Goal: Task Accomplishment & Management: Manage account settings

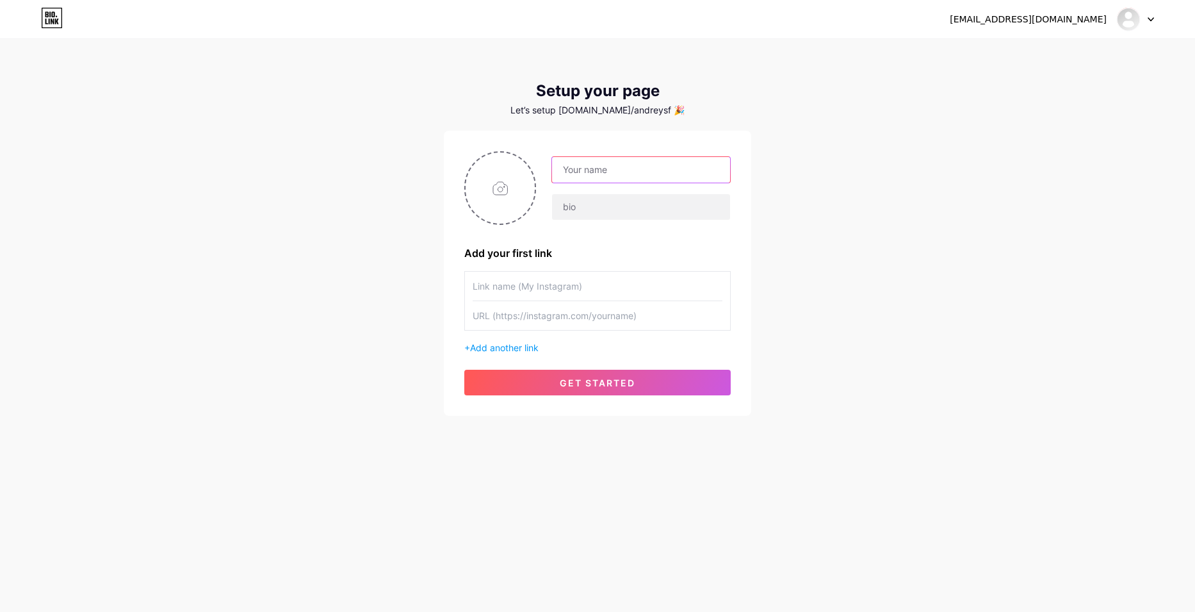
click at [582, 178] on input "text" at bounding box center [641, 170] width 178 height 26
type input "mega drop"
click at [589, 202] on input "text" at bounding box center [641, 207] width 178 height 26
type input "s"
type input "5 tb"
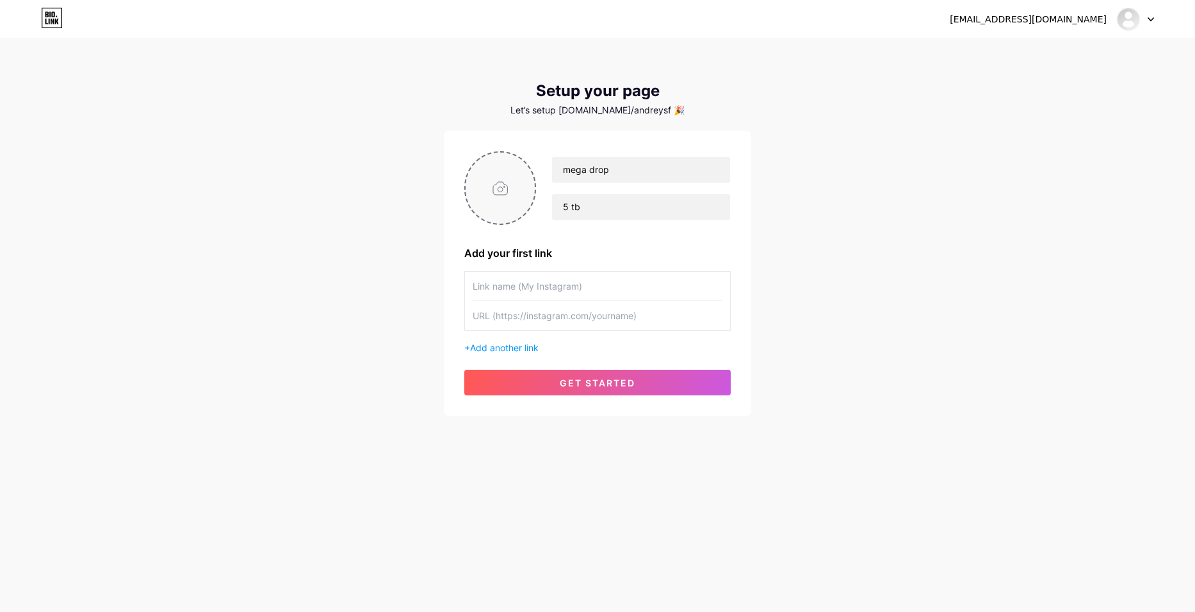
click at [496, 190] on input "file" at bounding box center [500, 187] width 69 height 71
type input "C:\fakepath\Screenshot_14.png"
click at [542, 318] on input "text" at bounding box center [598, 315] width 250 height 29
paste input "https://boxpacet.pro/"
type input "https://boxpacet.pro/"
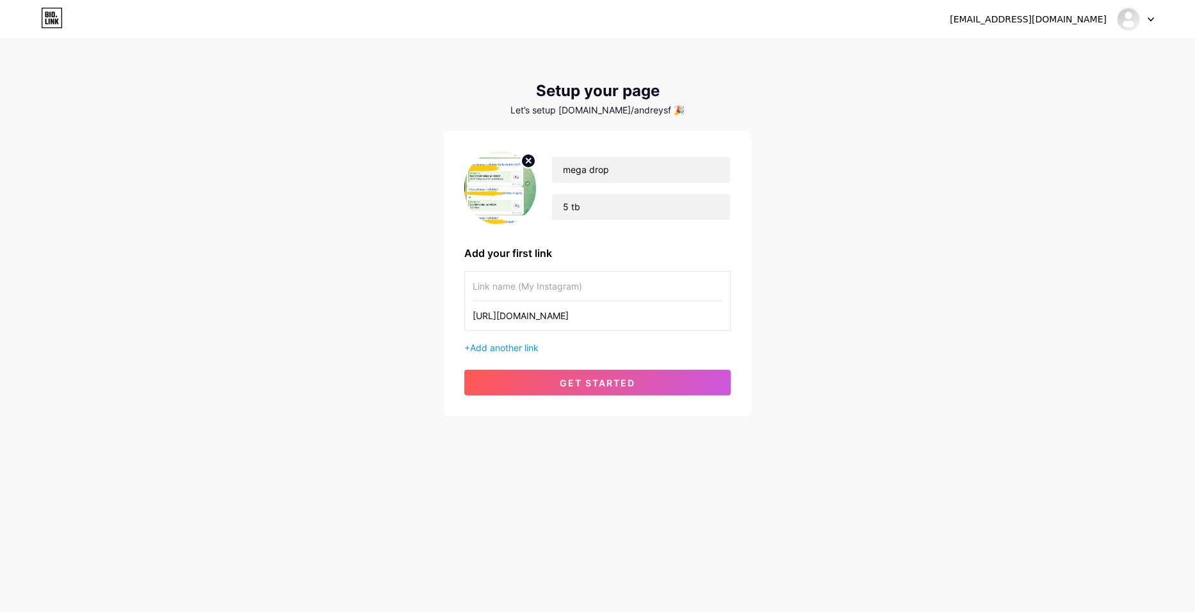
click at [542, 285] on input "text" at bounding box center [598, 286] width 250 height 29
click at [563, 288] on input "text" at bounding box center [598, 286] width 250 height 29
type input "open chek drop"
click at [598, 387] on span "get started" at bounding box center [598, 382] width 76 height 11
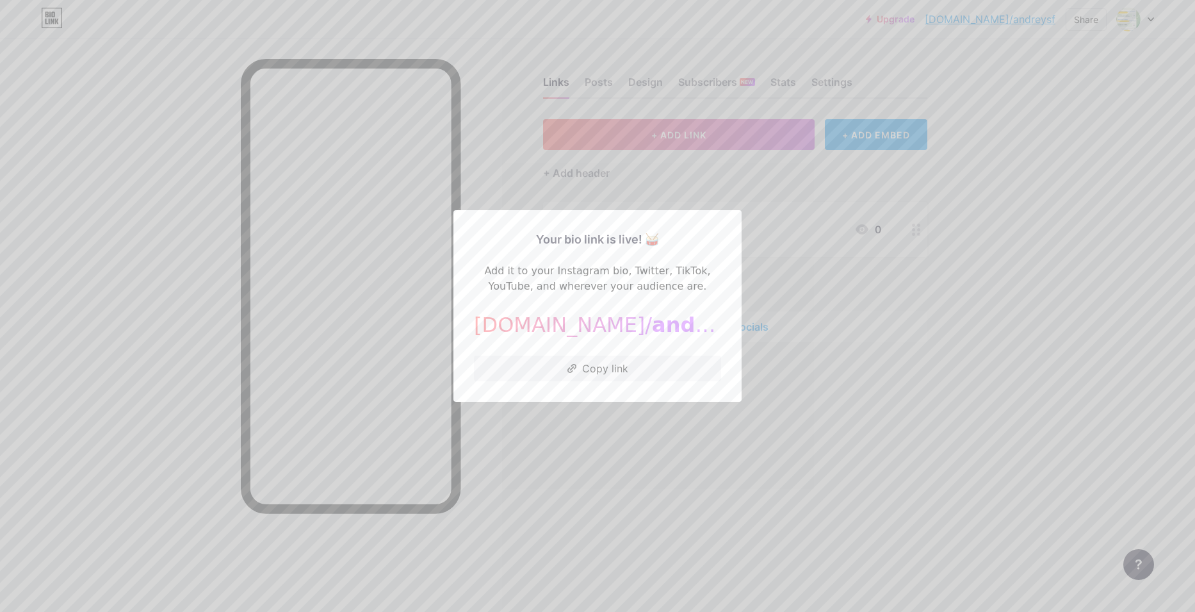
click at [605, 412] on div at bounding box center [597, 306] width 1195 height 612
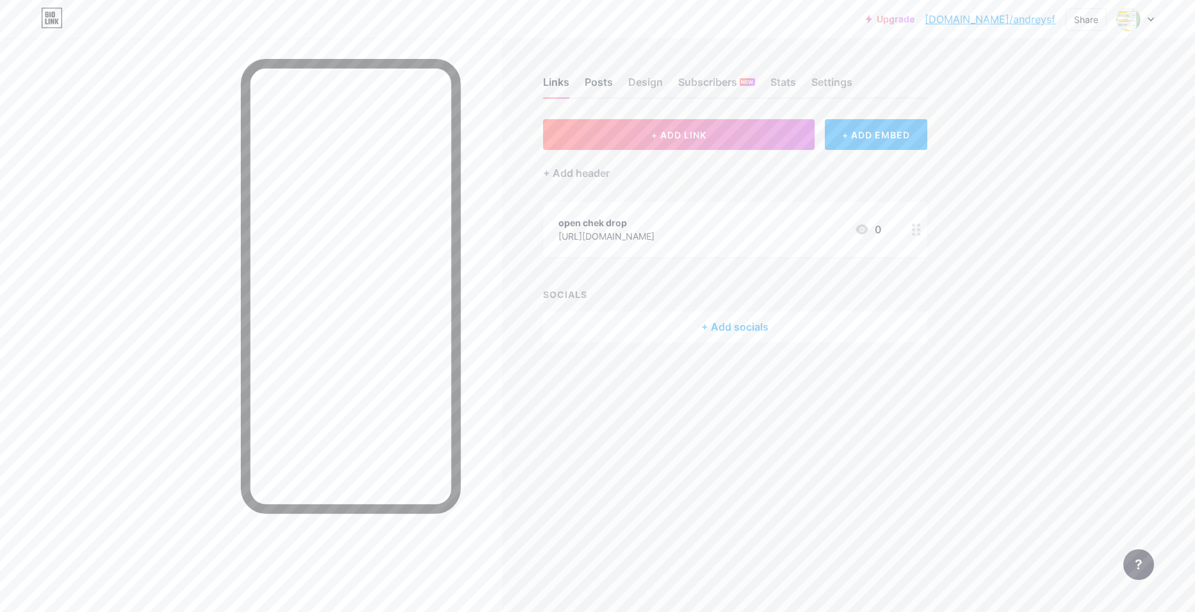
click at [596, 88] on div "Posts" at bounding box center [599, 85] width 28 height 23
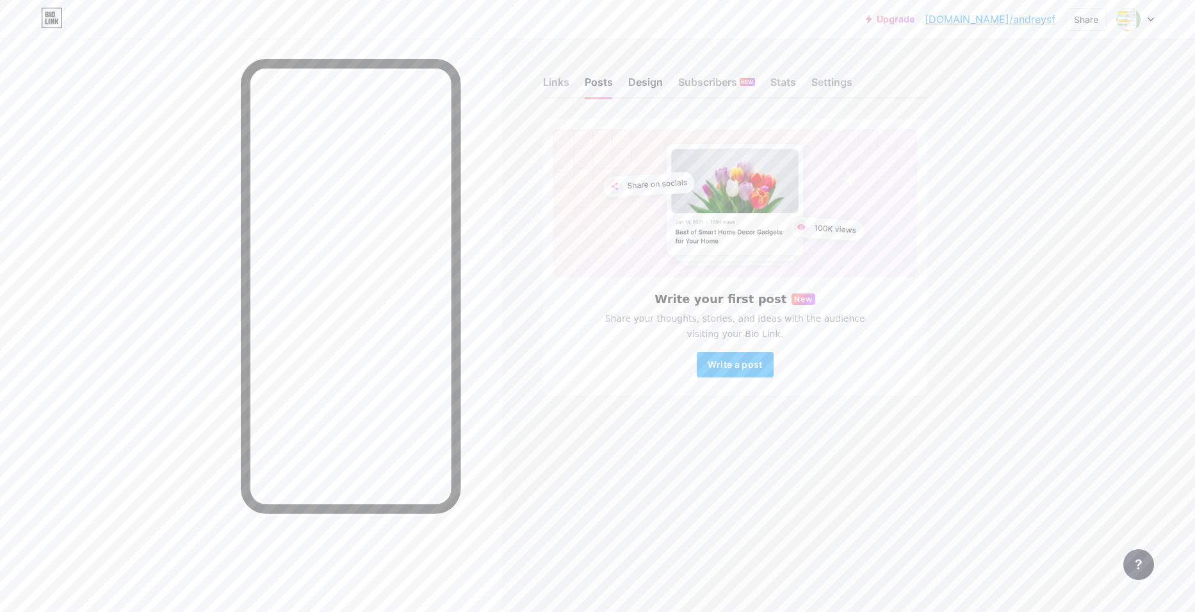
click at [639, 82] on div "Design" at bounding box center [645, 85] width 35 height 23
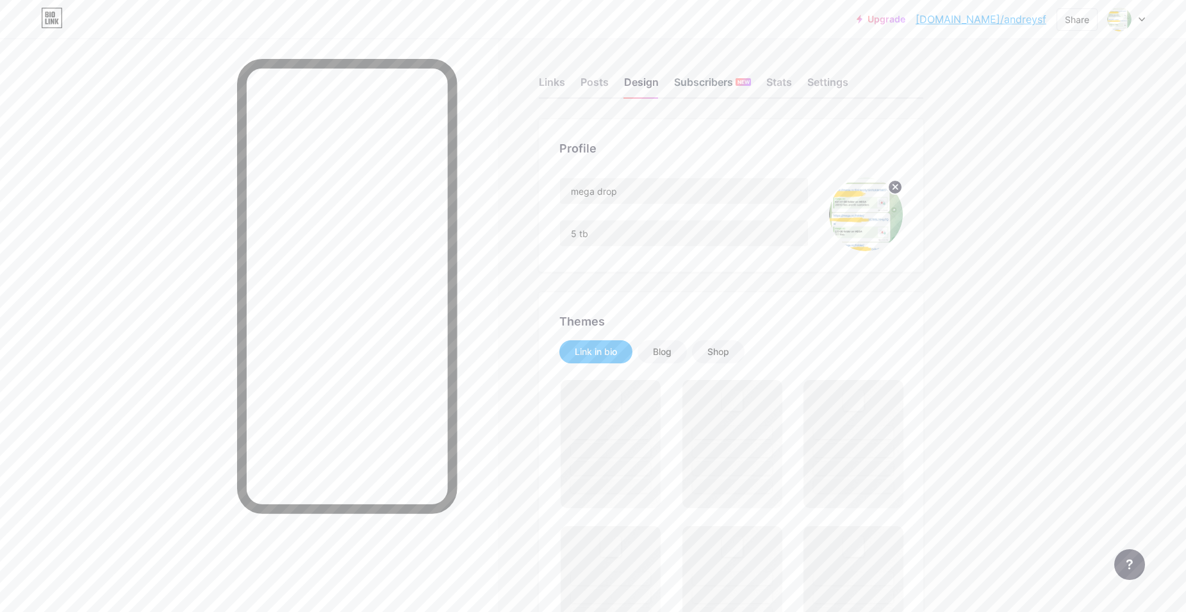
click at [723, 85] on div "Subscribers NEW" at bounding box center [712, 85] width 77 height 23
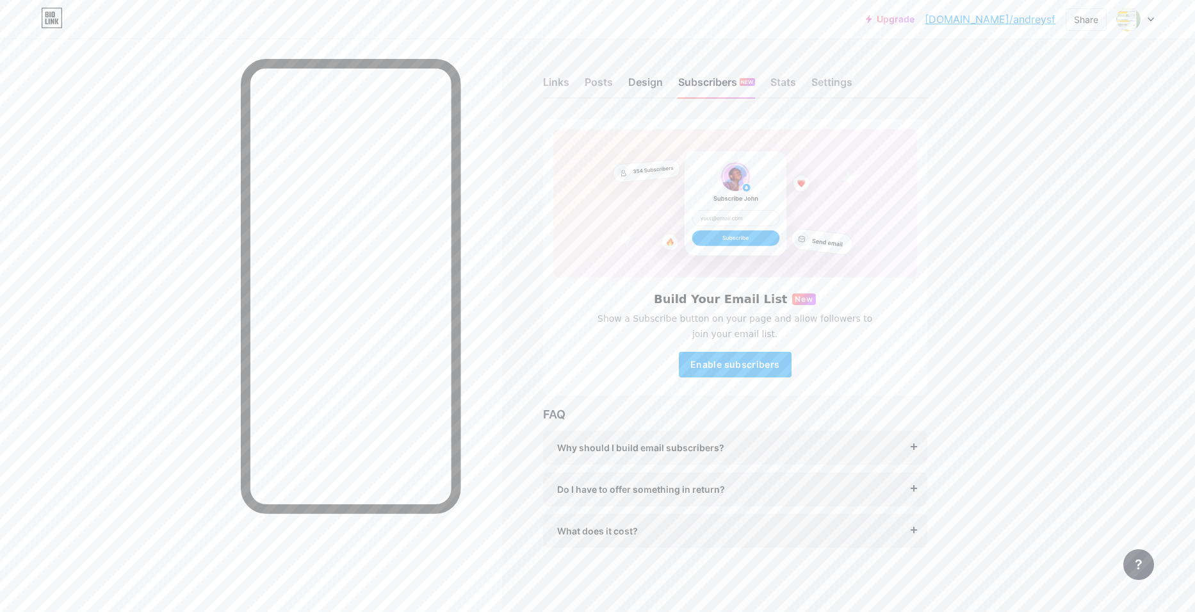
click at [660, 91] on div "Design" at bounding box center [645, 85] width 35 height 23
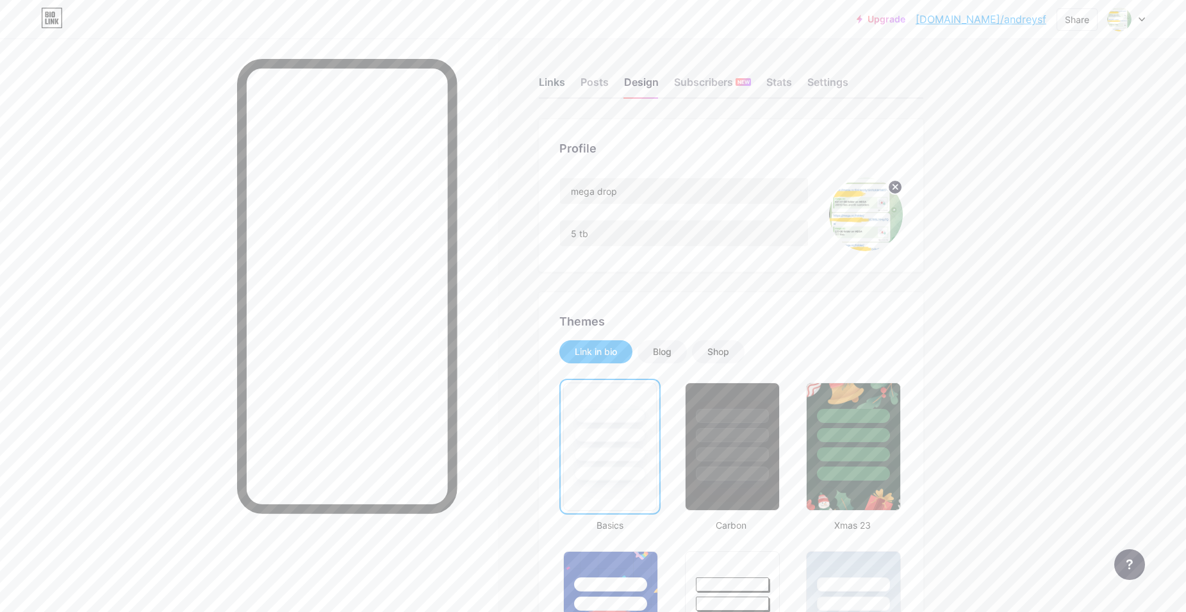
click at [552, 83] on div "Links" at bounding box center [552, 85] width 26 height 23
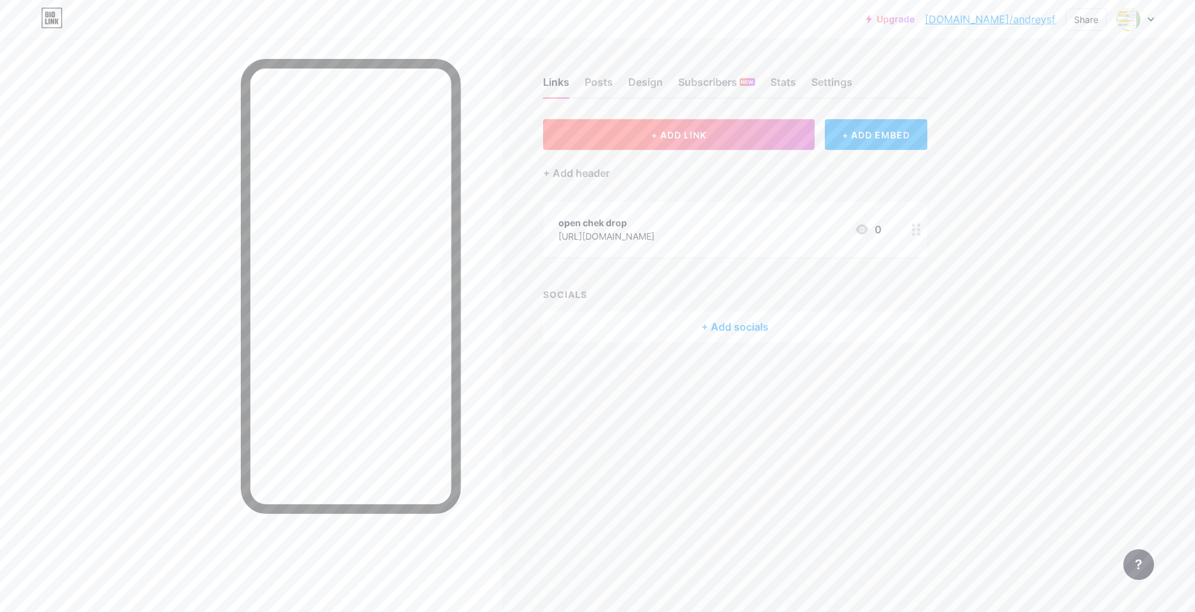
click at [675, 133] on span "+ ADD LINK" at bounding box center [679, 134] width 55 height 11
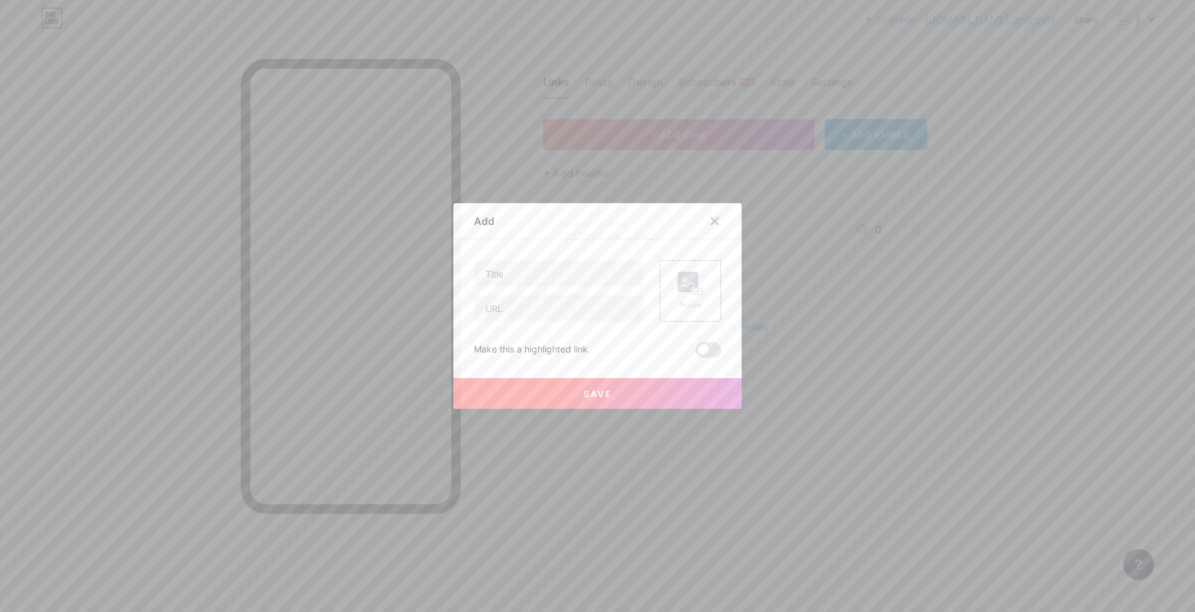
click at [628, 466] on div at bounding box center [597, 306] width 1195 height 612
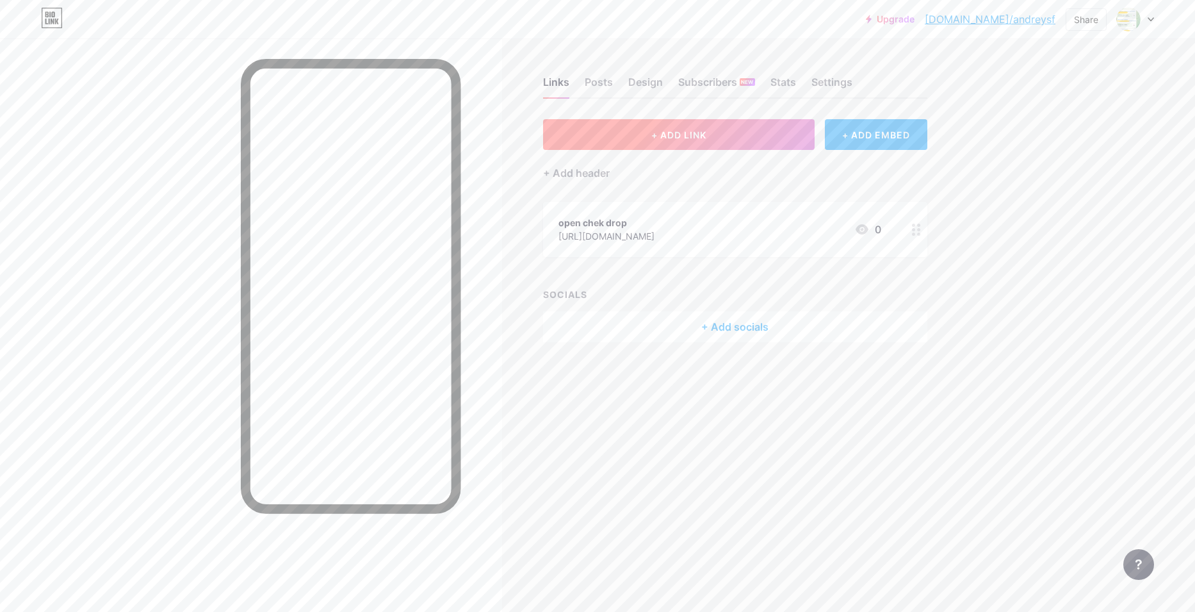
click at [698, 135] on span "+ ADD LINK" at bounding box center [679, 134] width 55 height 11
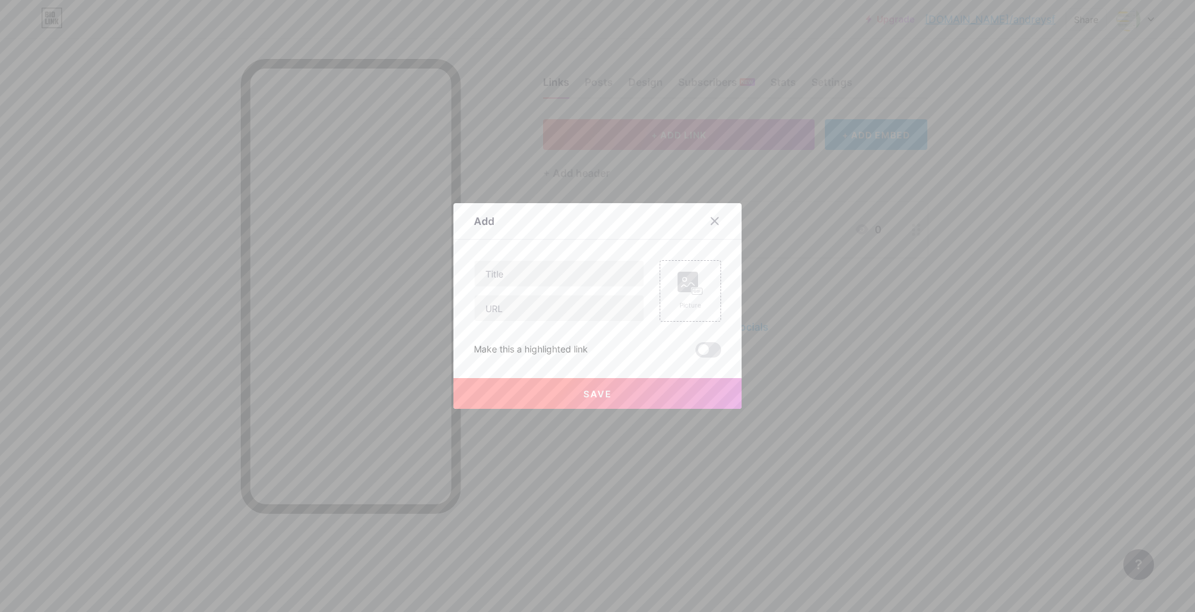
click at [646, 452] on div at bounding box center [597, 306] width 1195 height 612
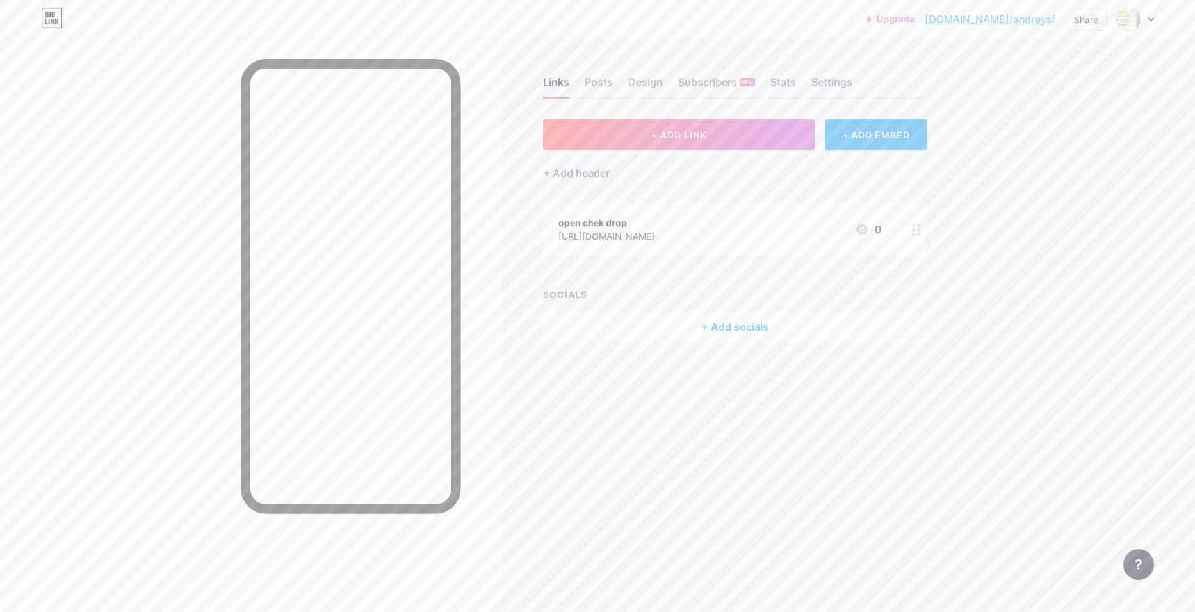
click at [914, 229] on circle at bounding box center [913, 229] width 3 height 3
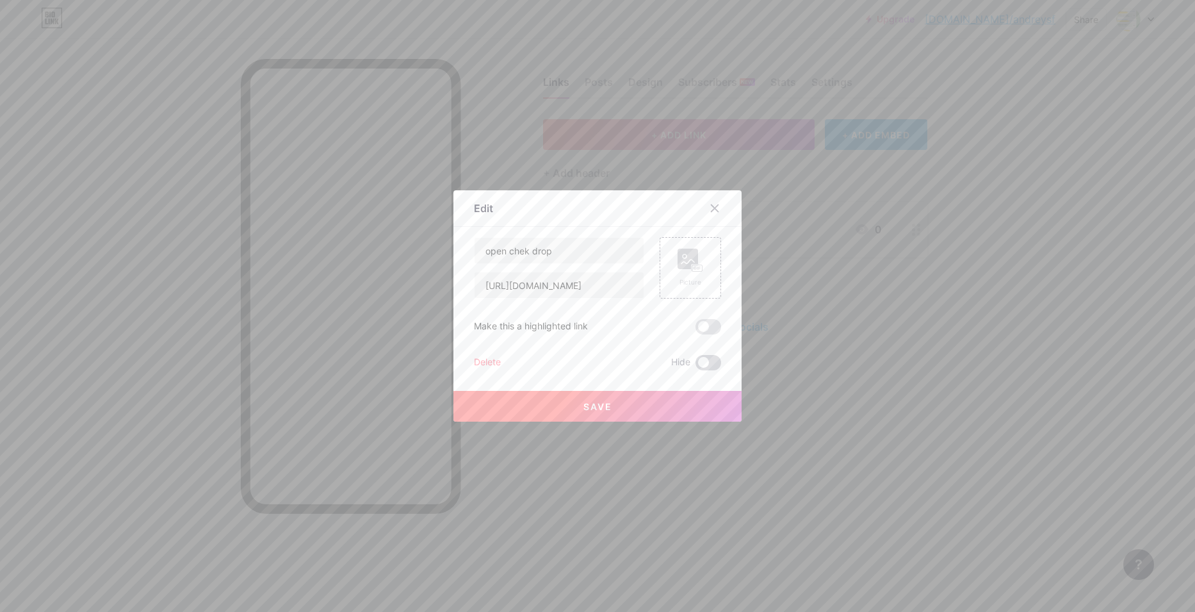
click at [703, 365] on span at bounding box center [709, 362] width 26 height 15
click at [696, 366] on input "checkbox" at bounding box center [696, 366] width 0 height 0
click at [703, 365] on span at bounding box center [709, 362] width 26 height 15
click at [696, 366] on input "checkbox" at bounding box center [696, 366] width 0 height 0
click at [680, 482] on div at bounding box center [597, 306] width 1195 height 612
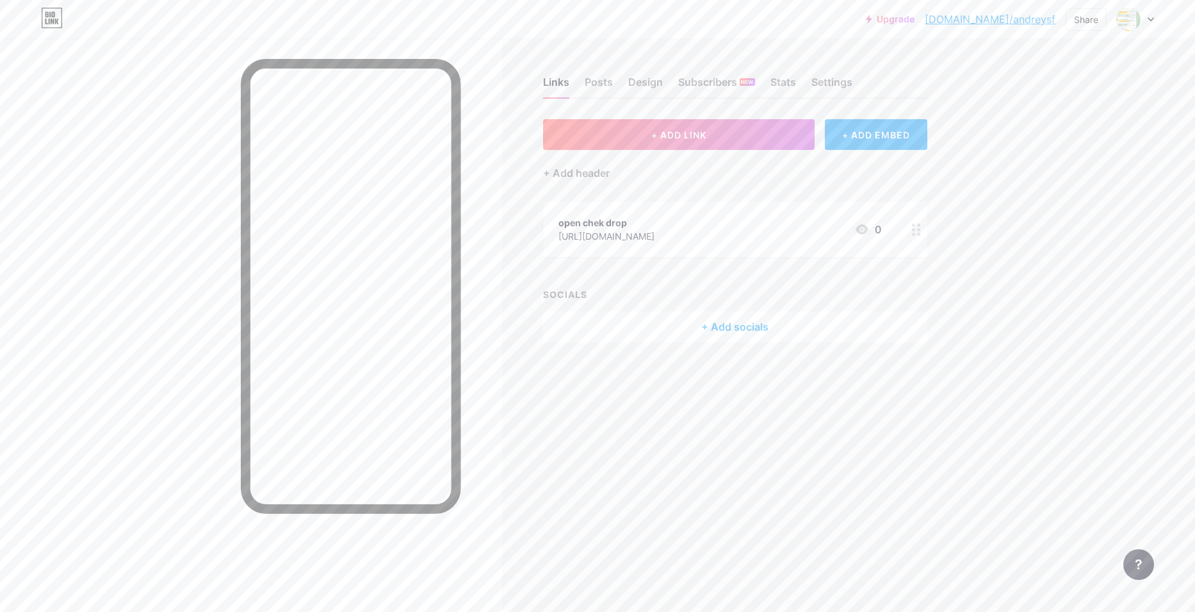
click at [1031, 21] on link "bio.link/andreysf" at bounding box center [990, 19] width 131 height 15
